Goal: Task Accomplishment & Management: Use online tool/utility

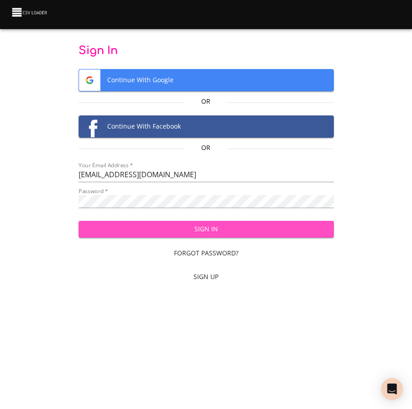
click at [113, 231] on span "Sign In" at bounding box center [206, 228] width 241 height 11
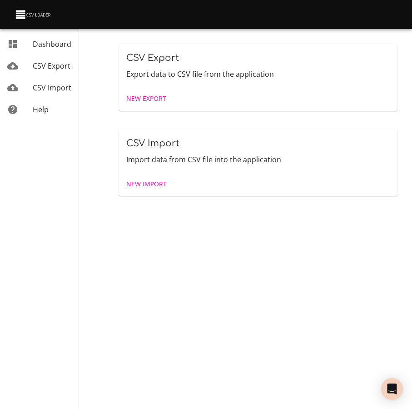
click at [150, 181] on span "New Import" at bounding box center [146, 183] width 40 height 11
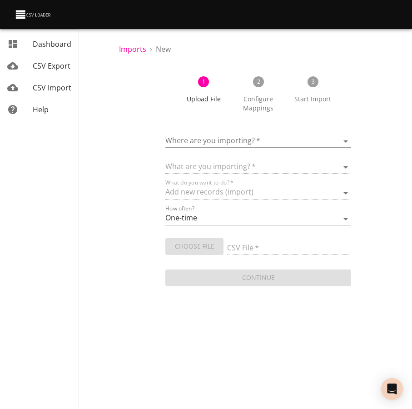
click at [256, 141] on body "Add Connection [PERSON_NAME] Dashboard CSV Export CSV Import Help Imports › New…" at bounding box center [206, 204] width 412 height 409
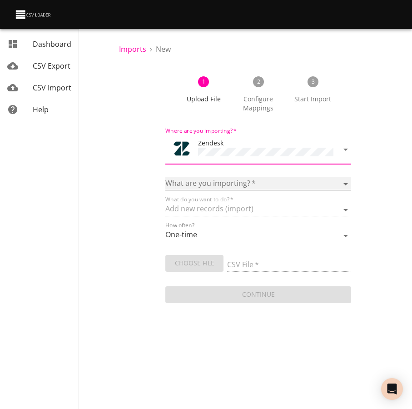
click at [165, 177] on select "Article categories Articles Comments Organizations Ticket forms Tickets Users" at bounding box center [258, 183] width 186 height 13
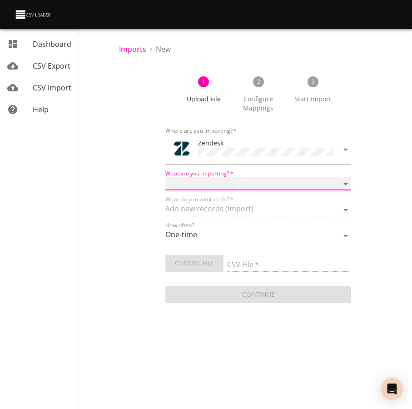
select select "tickets"
click option "Tickets" at bounding box center [0, 0] width 0 height 0
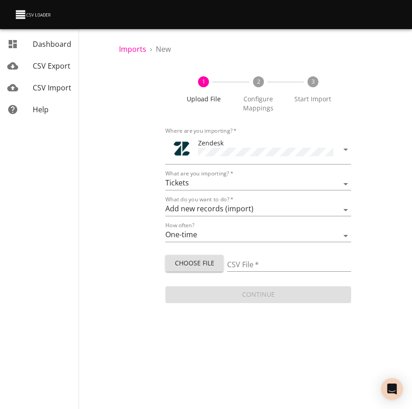
click at [188, 261] on span "Choose File" at bounding box center [195, 262] width 44 height 11
type input "8.27.xlsx"
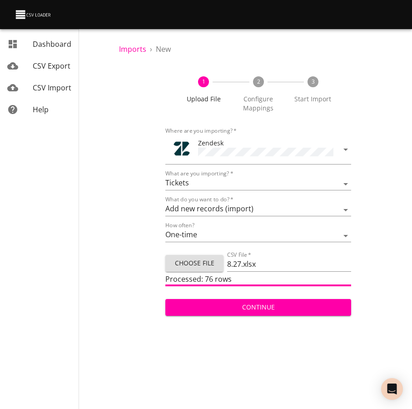
click at [315, 307] on span "Continue" at bounding box center [258, 307] width 171 height 11
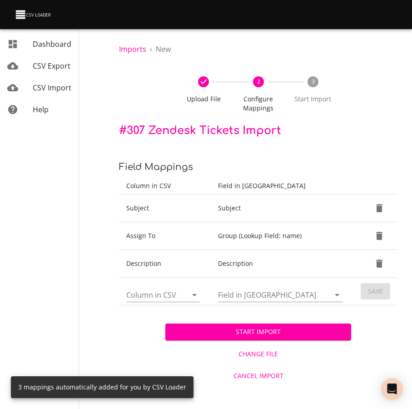
click at [311, 328] on span "Start Import" at bounding box center [258, 331] width 171 height 11
